Goal: Task Accomplishment & Management: Use online tool/utility

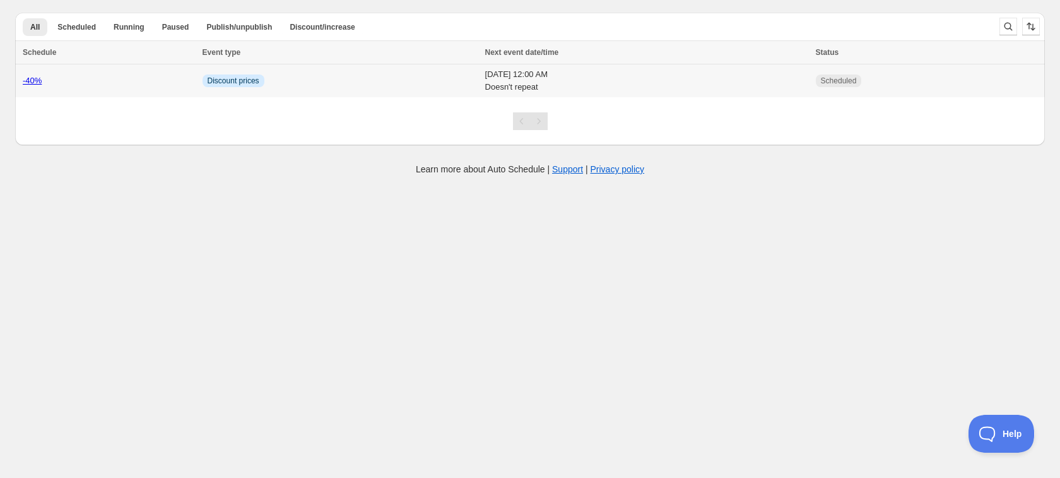
click at [36, 82] on link "-40%" at bounding box center [32, 80] width 19 height 9
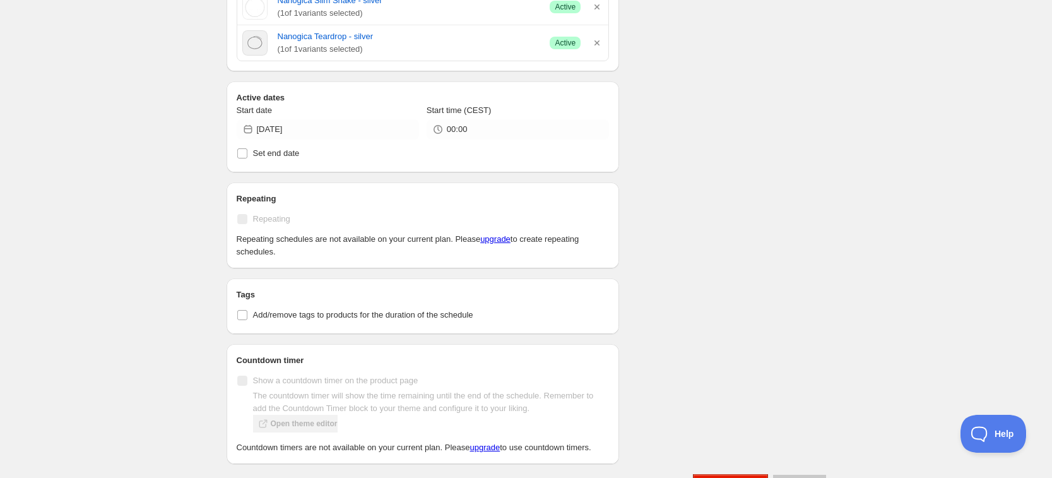
scroll to position [3943, 0]
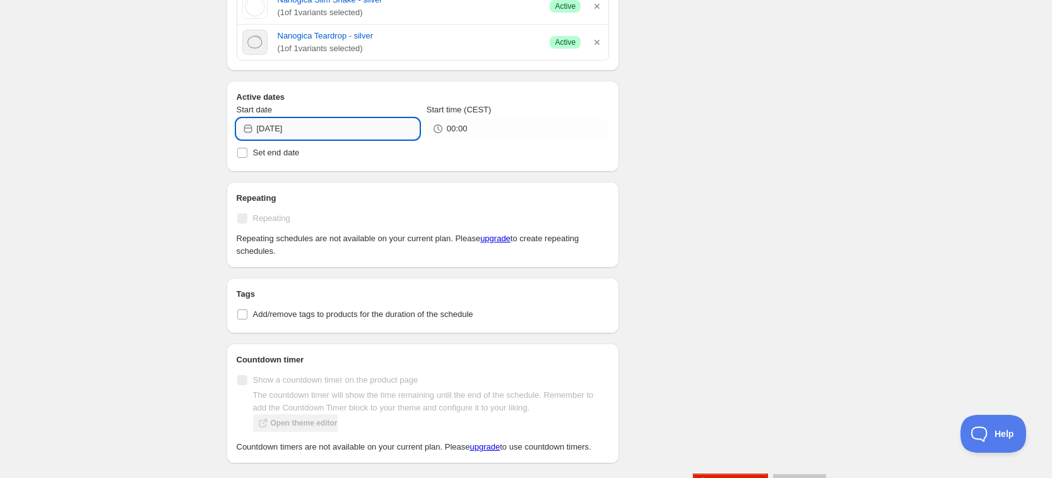
click at [305, 122] on input "[DATE]" at bounding box center [338, 129] width 162 height 20
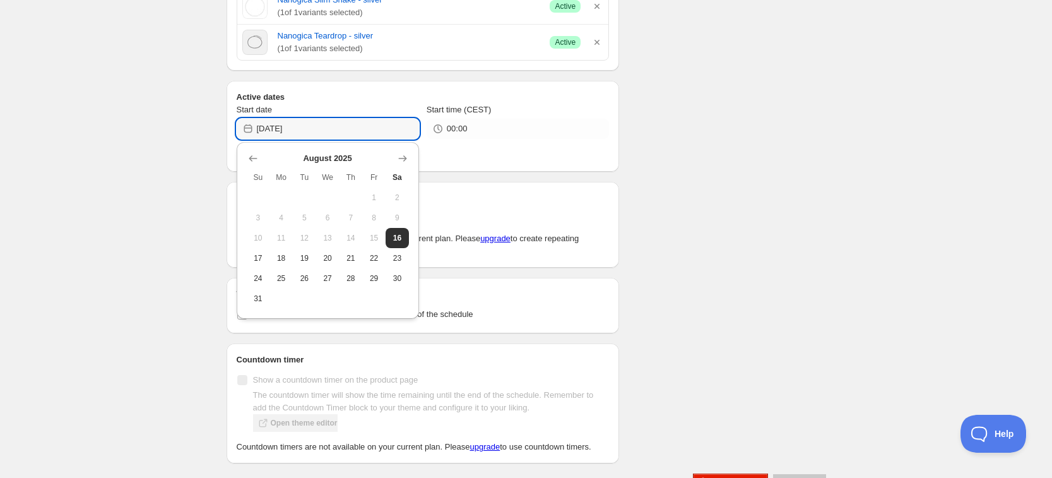
click at [375, 239] on span "15" at bounding box center [373, 238] width 13 height 10
click at [311, 124] on input "[DATE]" at bounding box center [338, 129] width 162 height 20
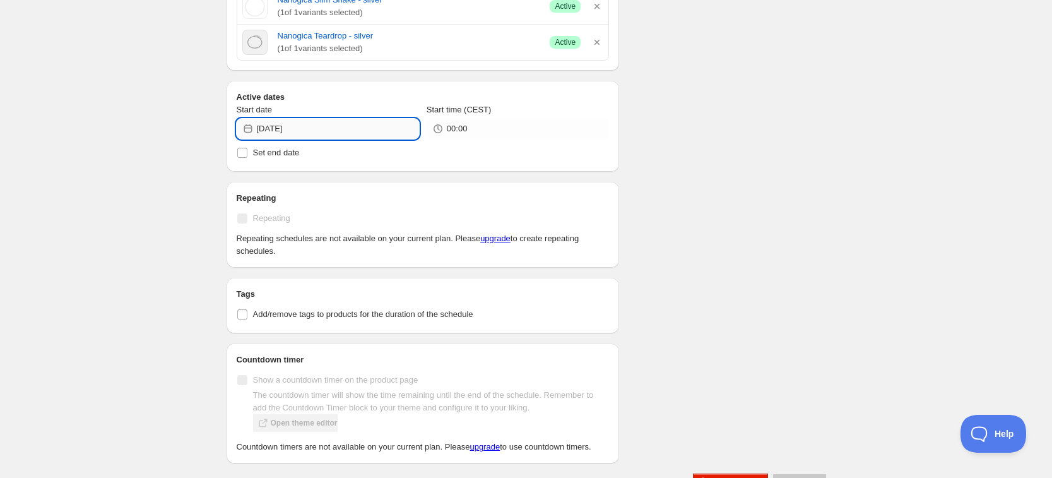
click at [319, 129] on input "[DATE]" at bounding box center [338, 129] width 162 height 20
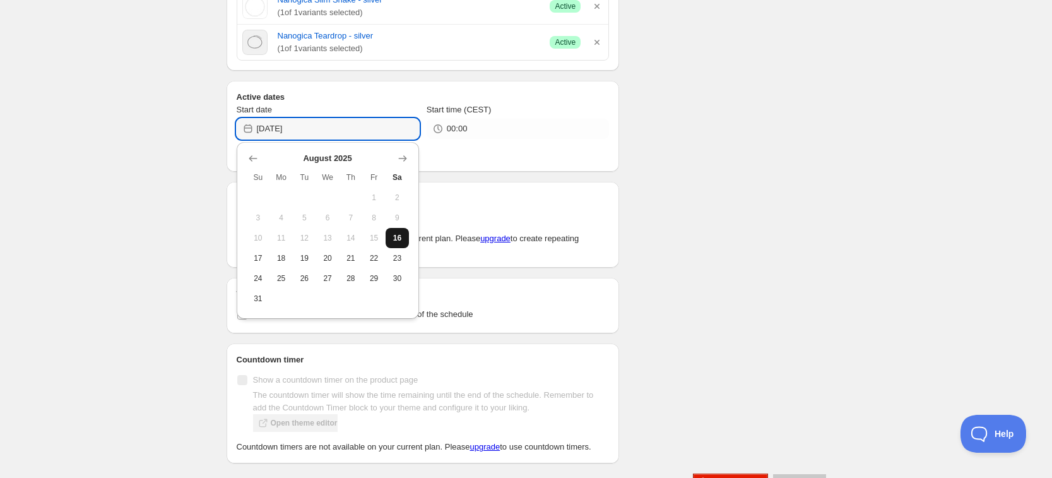
click at [392, 240] on span "16" at bounding box center [396, 238] width 13 height 10
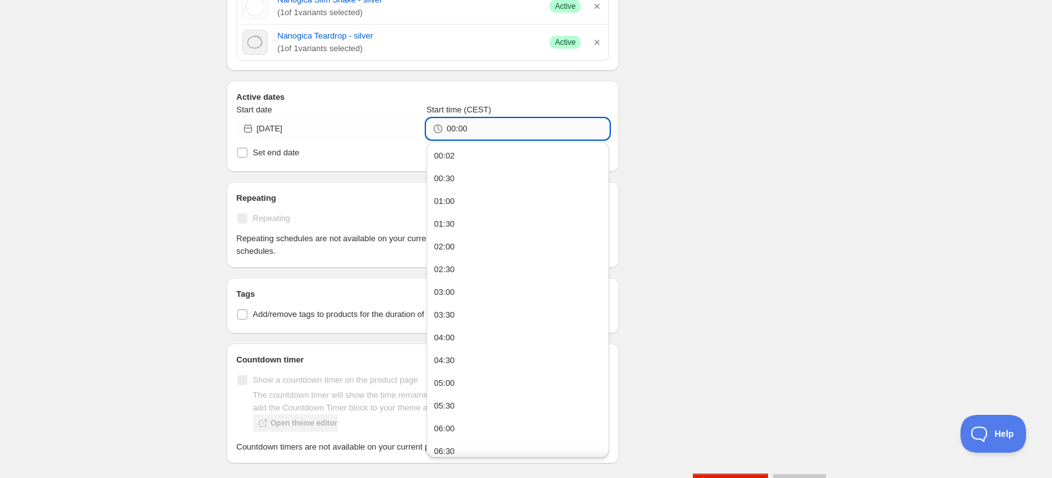
click at [461, 128] on input "00:00" at bounding box center [528, 129] width 162 height 20
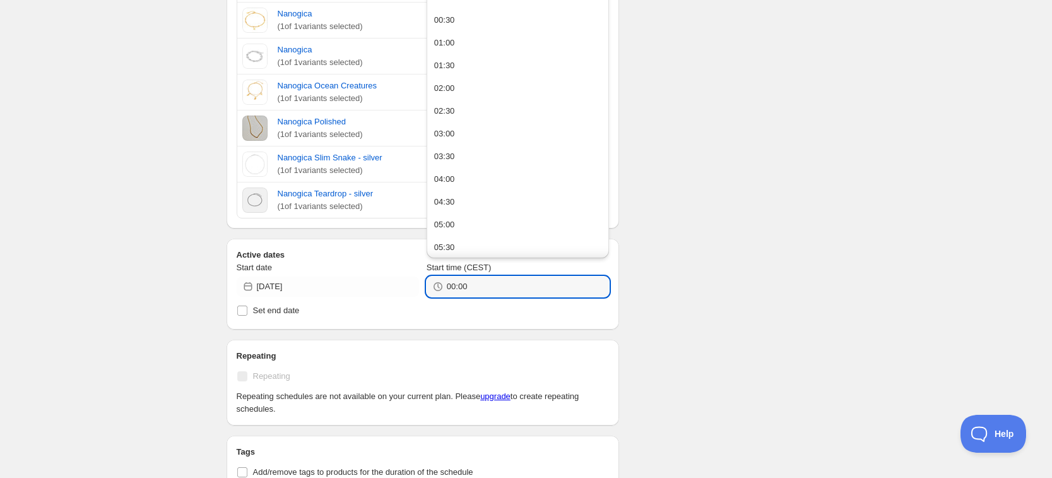
scroll to position [3470, 0]
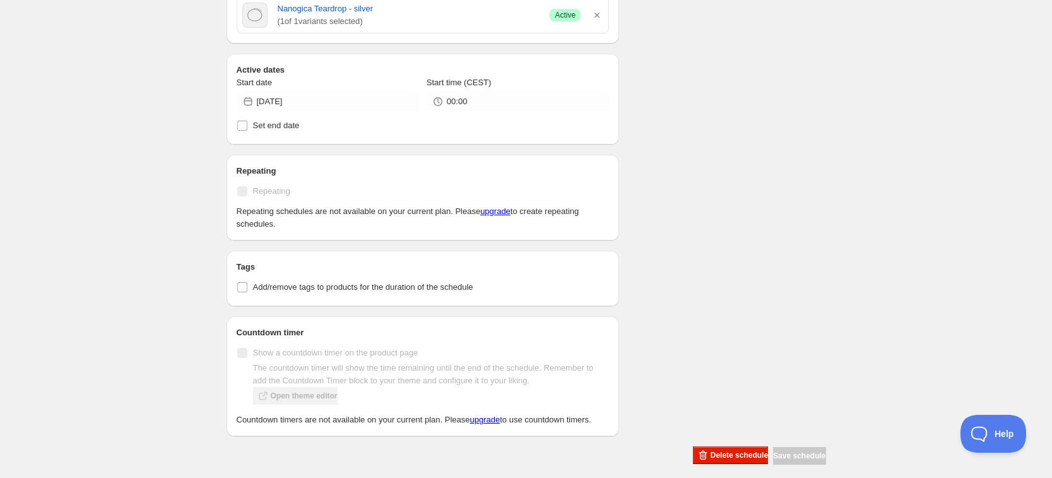
scroll to position [3981, 0]
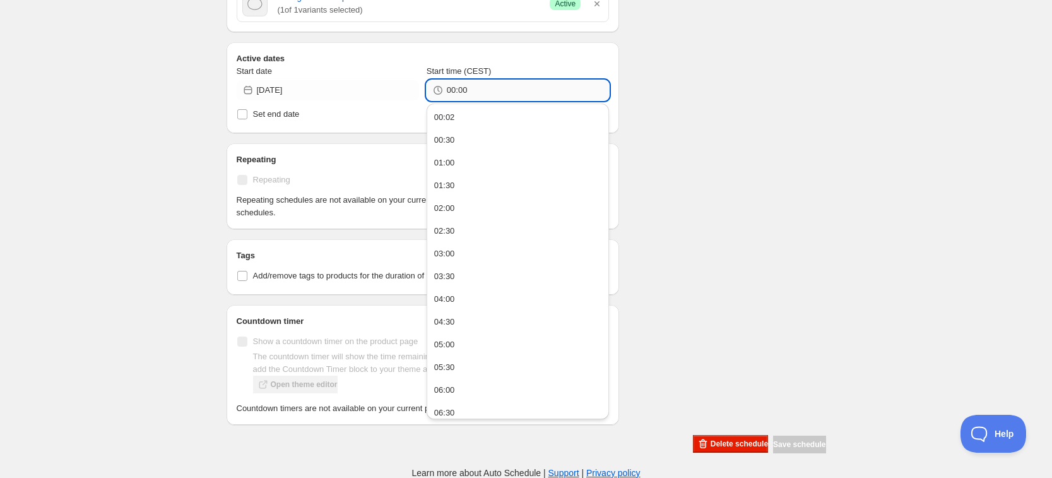
click at [451, 90] on input "00:00" at bounding box center [528, 90] width 162 height 20
click at [457, 115] on button "00:02" at bounding box center [517, 117] width 175 height 20
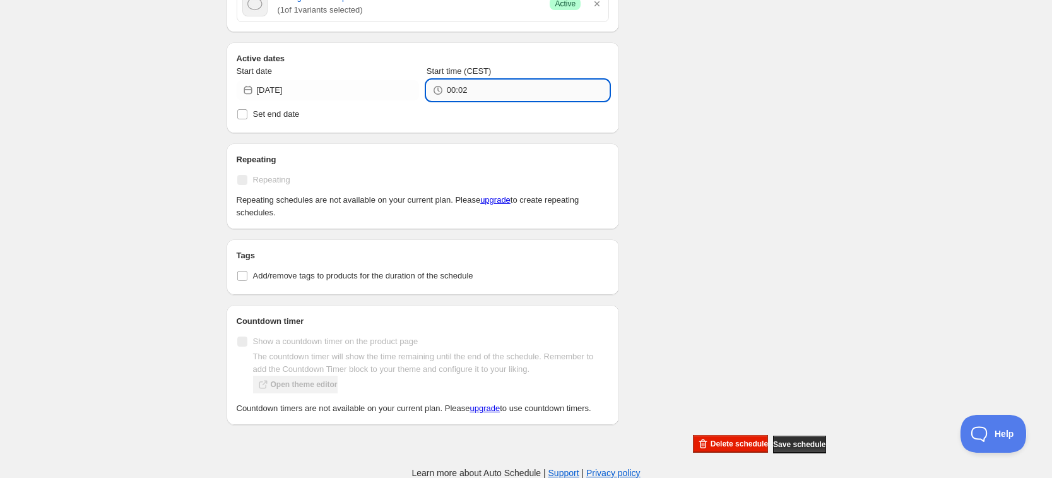
click at [476, 95] on input "00:02" at bounding box center [528, 90] width 162 height 20
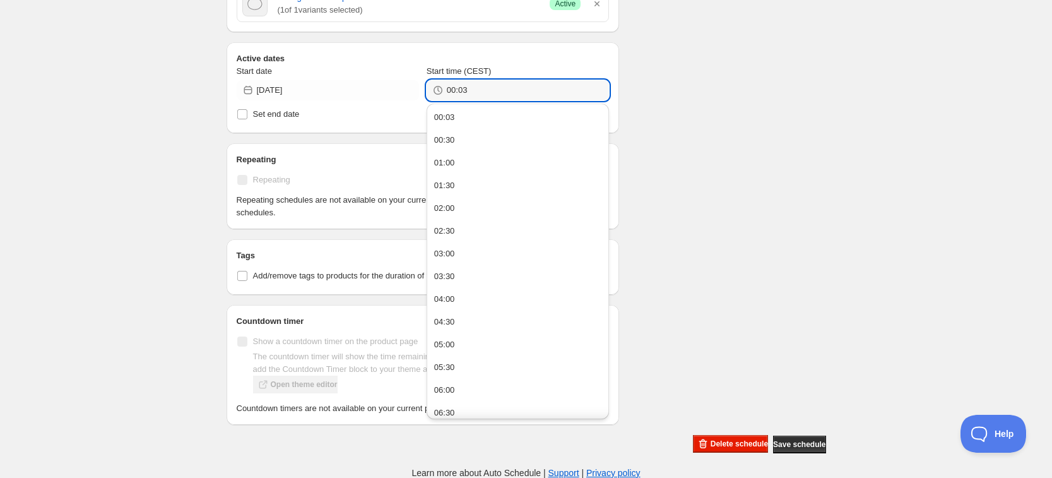
type input "00:03"
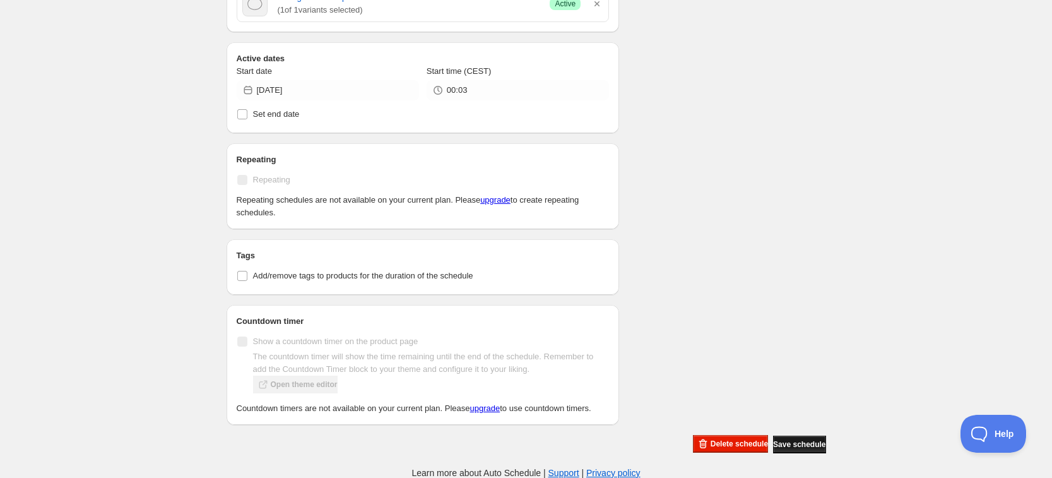
click at [798, 447] on span "Save schedule" at bounding box center [799, 444] width 52 height 10
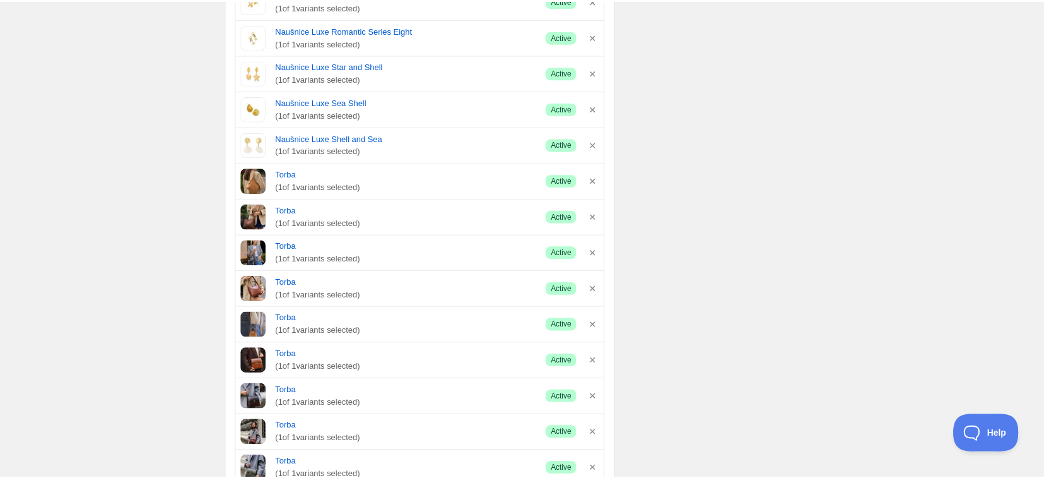
scroll to position [2956, 0]
